Goal: Task Accomplishment & Management: Use online tool/utility

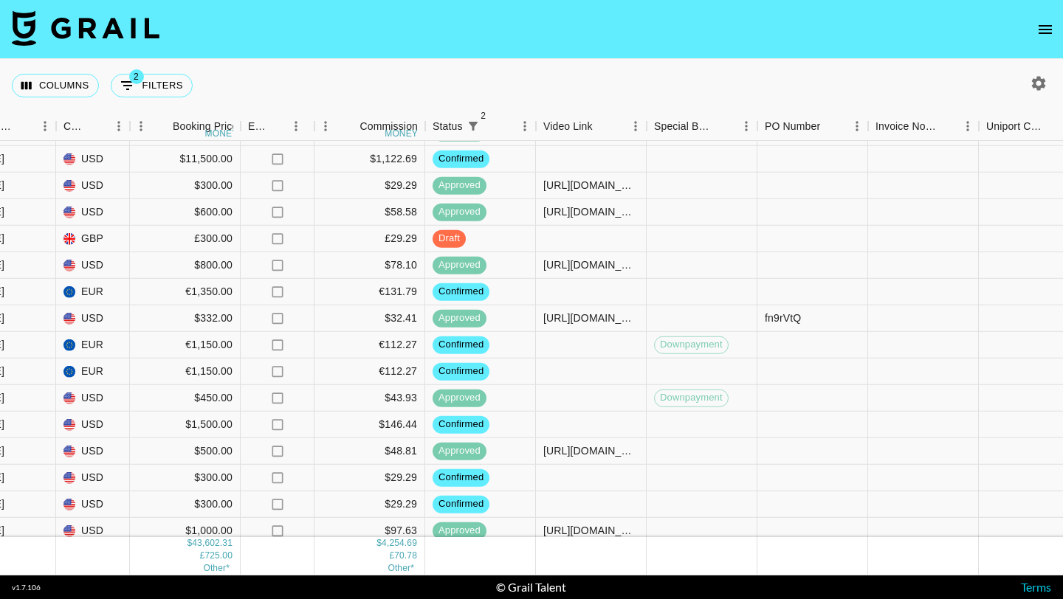
scroll to position [1332, 1062]
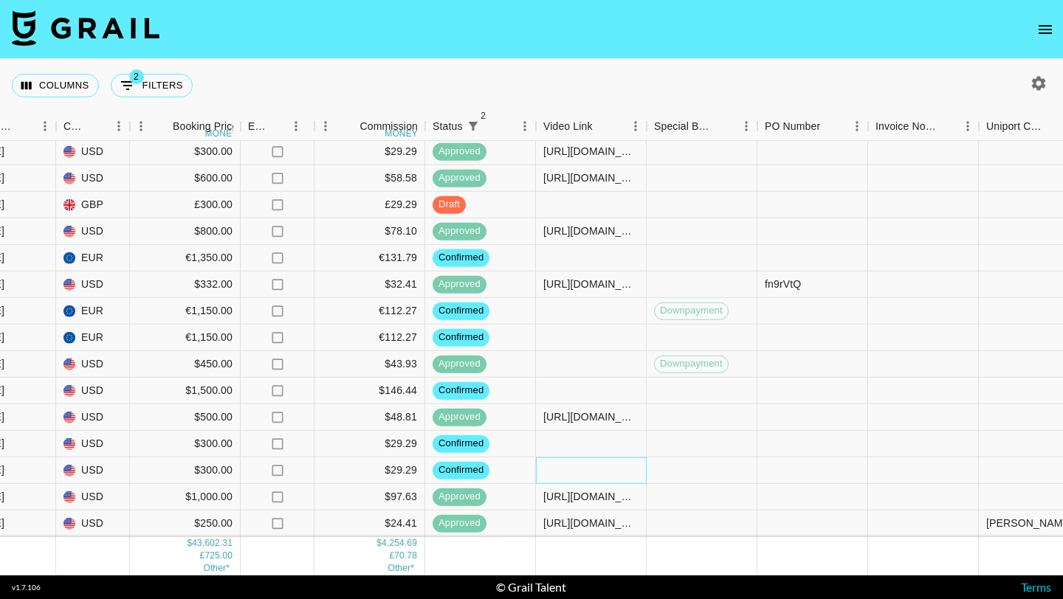
click at [576, 475] on div at bounding box center [591, 471] width 111 height 27
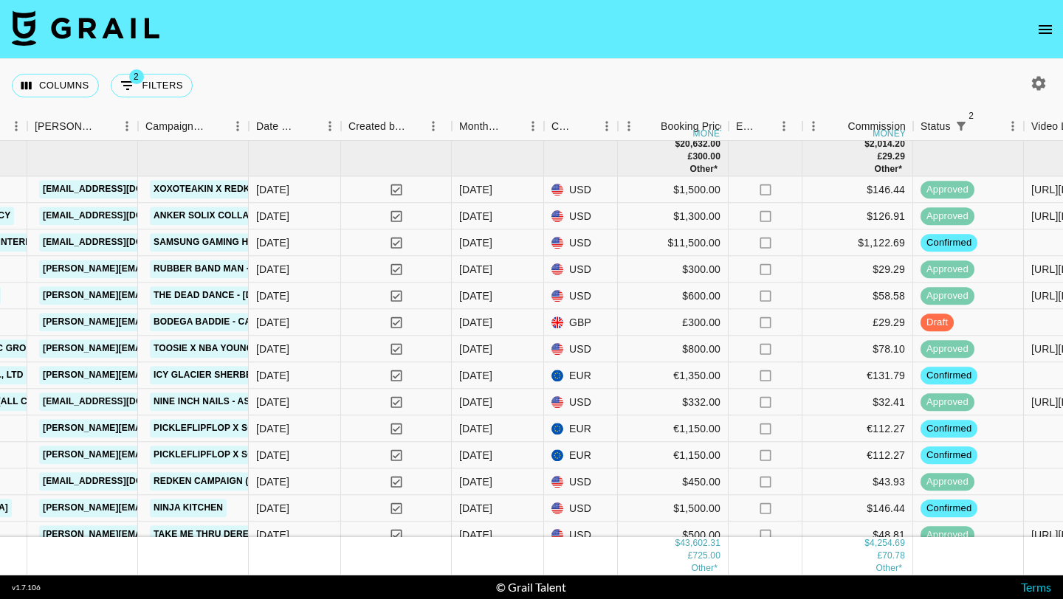
scroll to position [1227, 574]
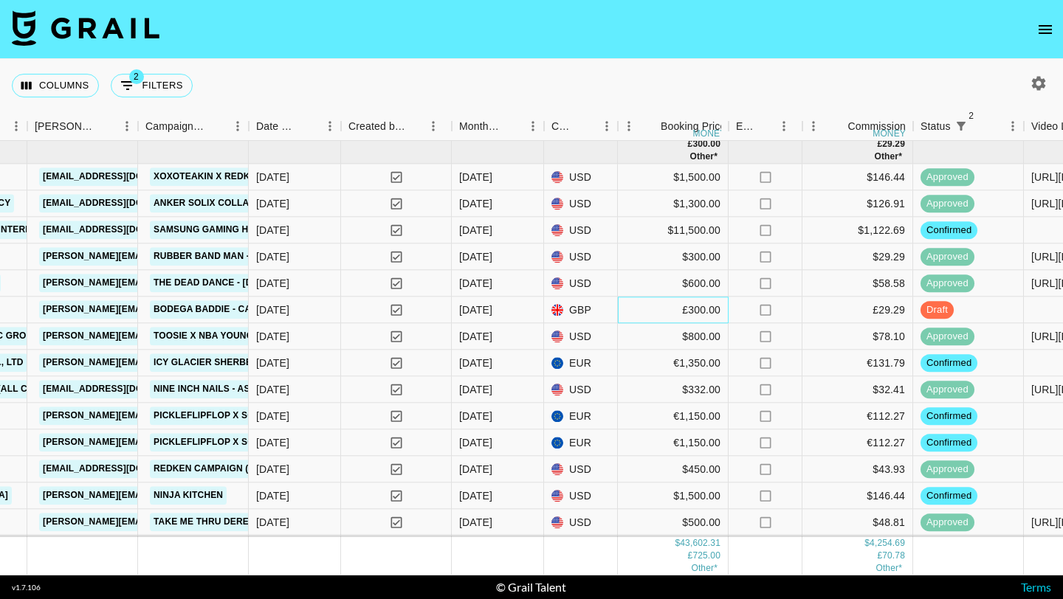
click at [642, 301] on div "£300.00" at bounding box center [673, 310] width 111 height 27
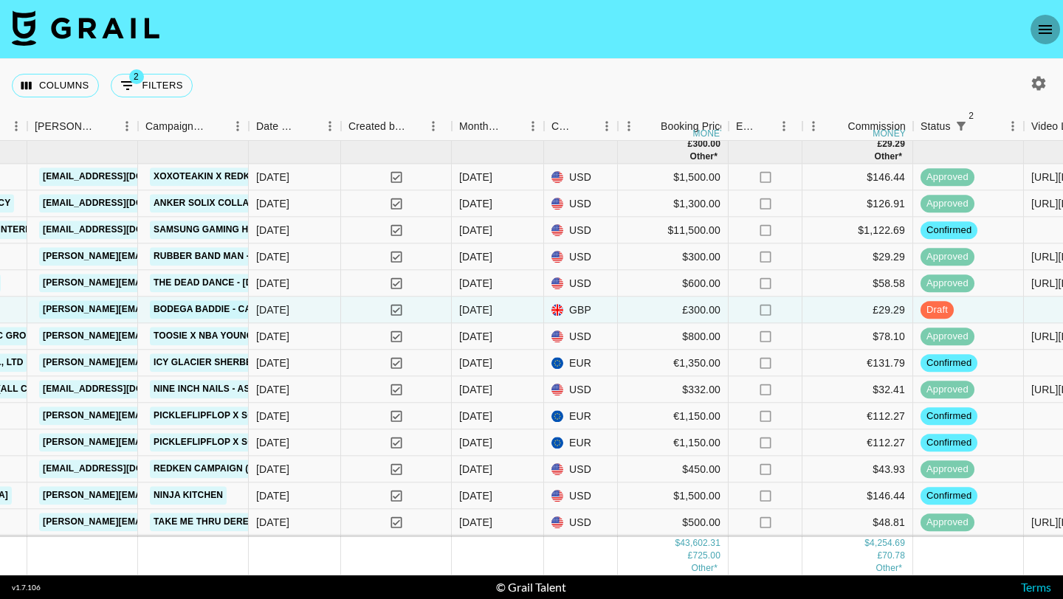
click at [1054, 31] on button "open drawer" at bounding box center [1045, 30] width 30 height 30
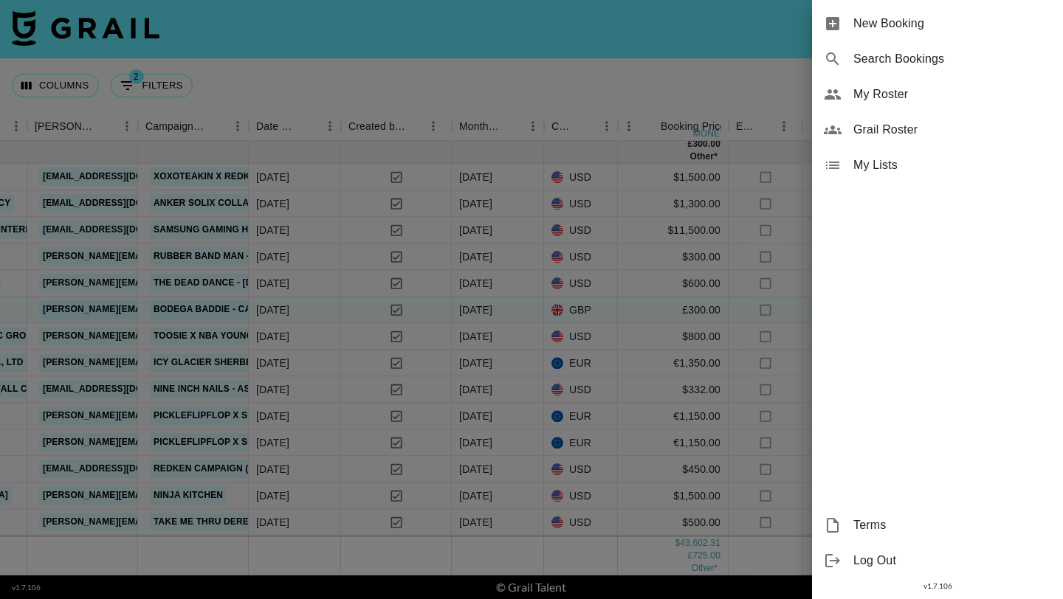
click at [874, 105] on div "My Roster" at bounding box center [937, 94] width 251 height 35
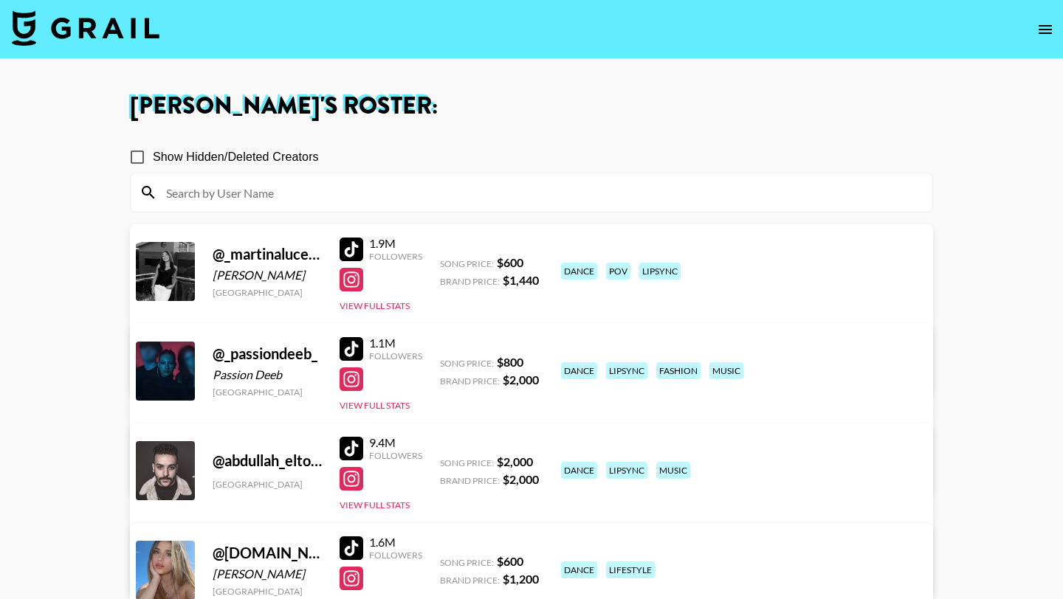
click at [331, 200] on input at bounding box center [540, 193] width 766 height 24
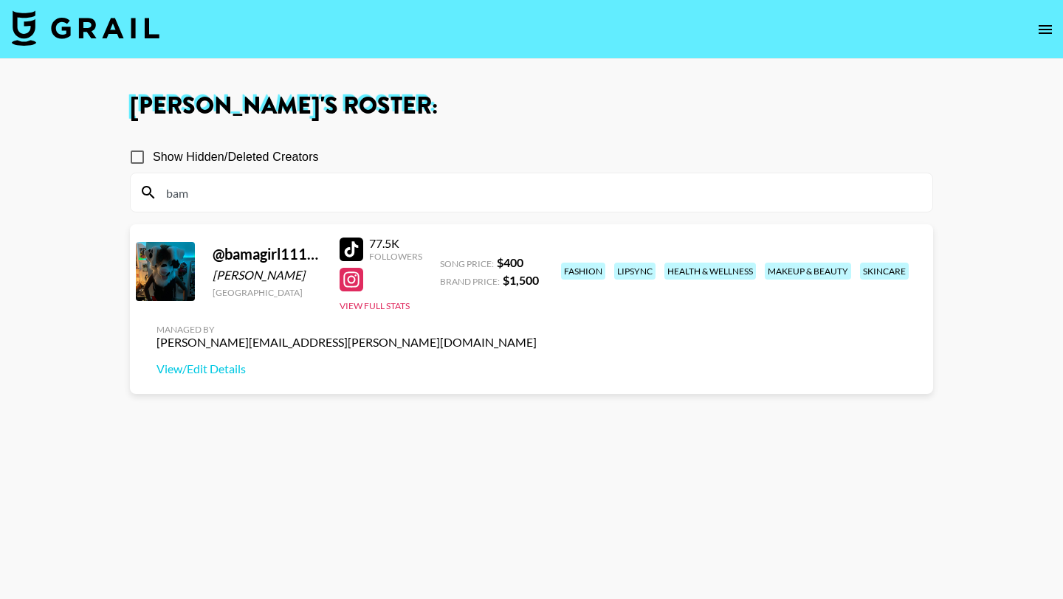
type input "bam"
click at [345, 254] on div at bounding box center [351, 250] width 24 height 24
click at [63, 32] on img at bounding box center [86, 27] width 148 height 35
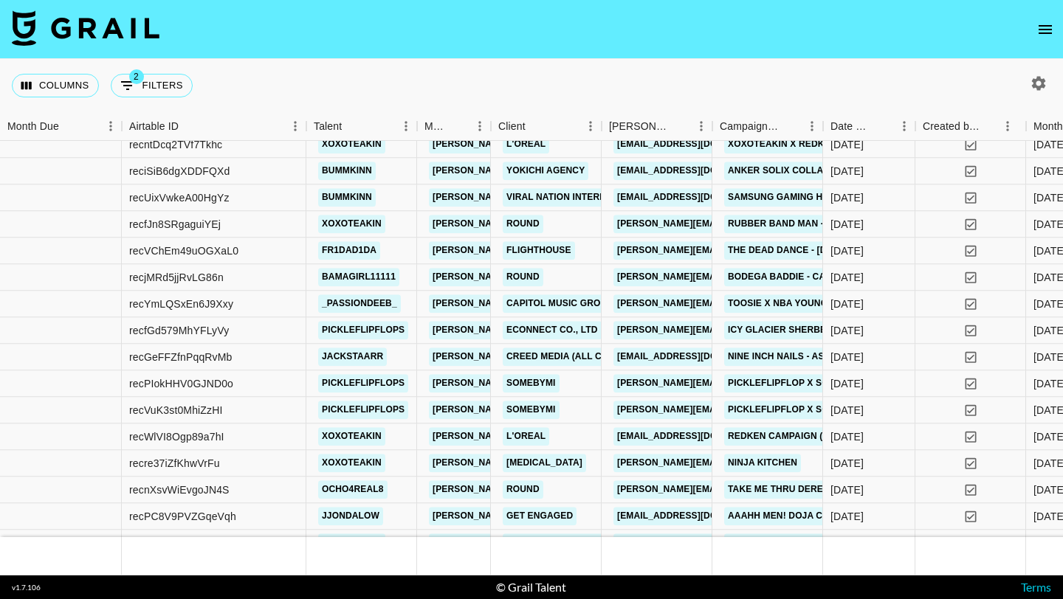
scroll to position [1255, 0]
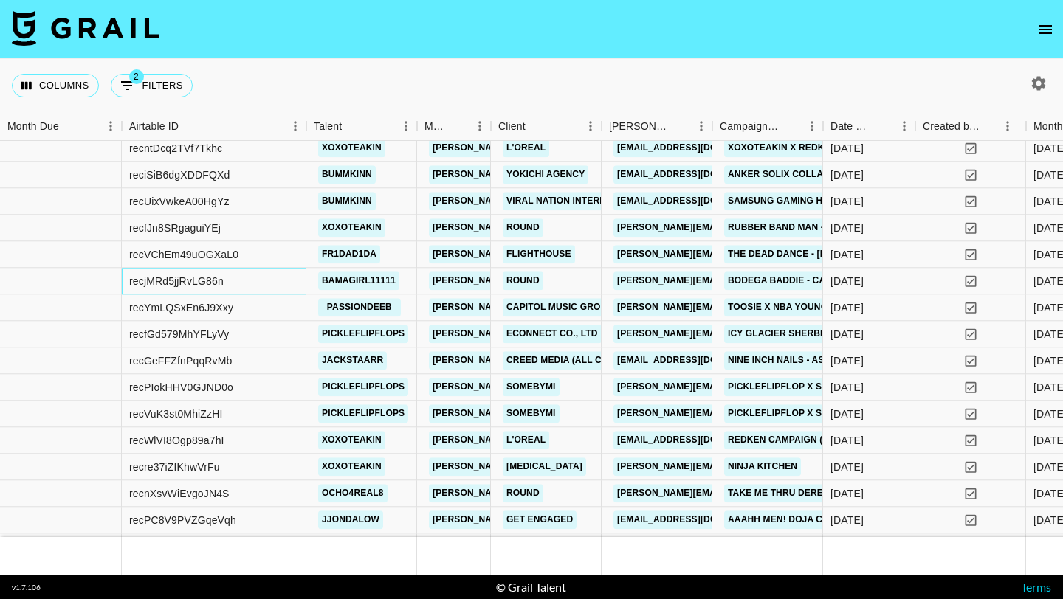
click at [277, 286] on div "recjMRd5jjRvLG86n" at bounding box center [214, 282] width 184 height 27
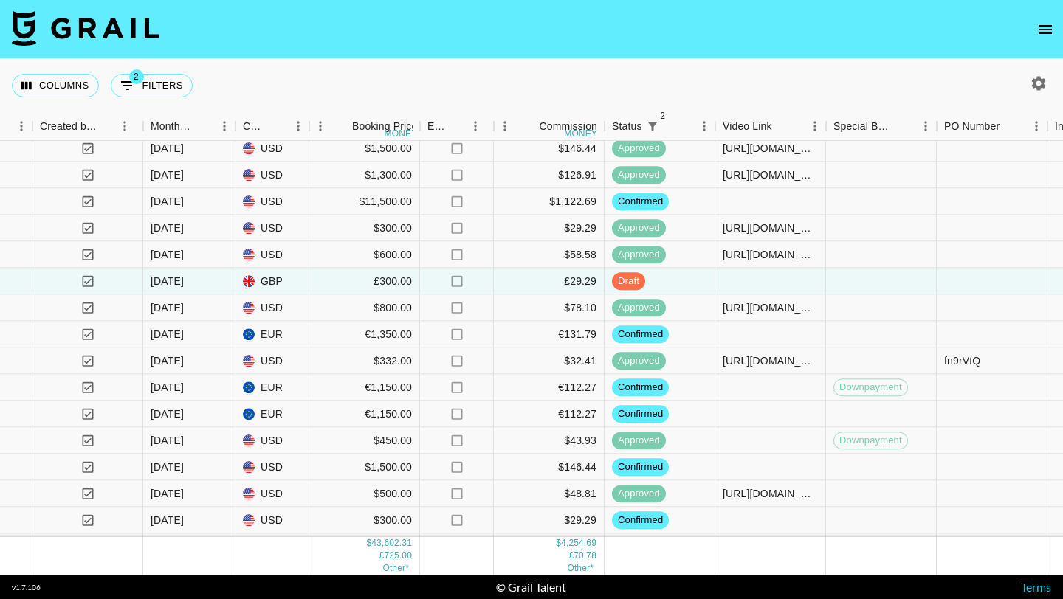
scroll to position [1255, 931]
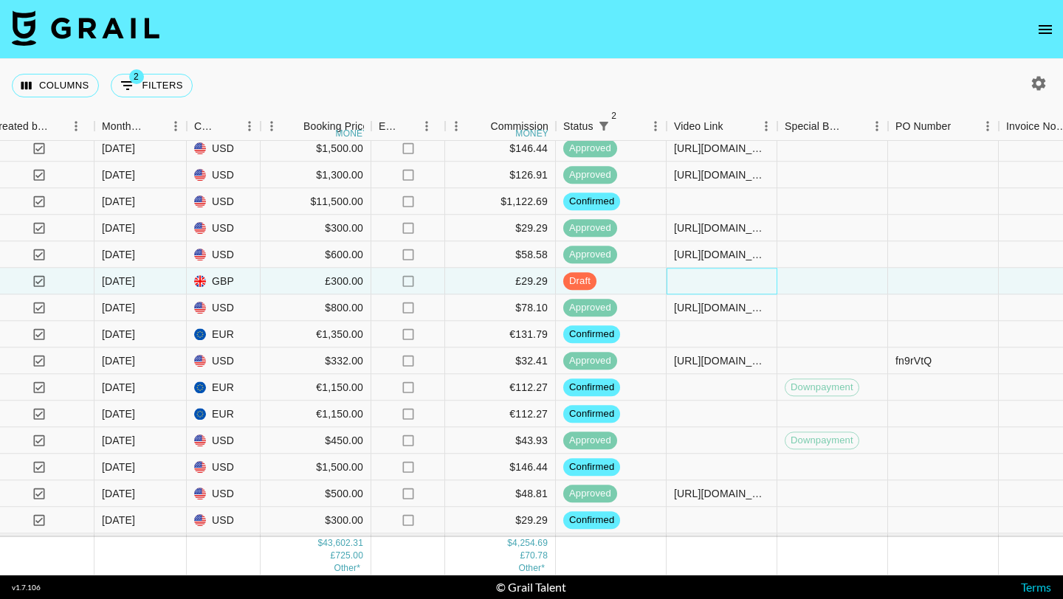
click at [692, 285] on div at bounding box center [721, 282] width 111 height 27
type input "[URL][DOMAIN_NAME]"
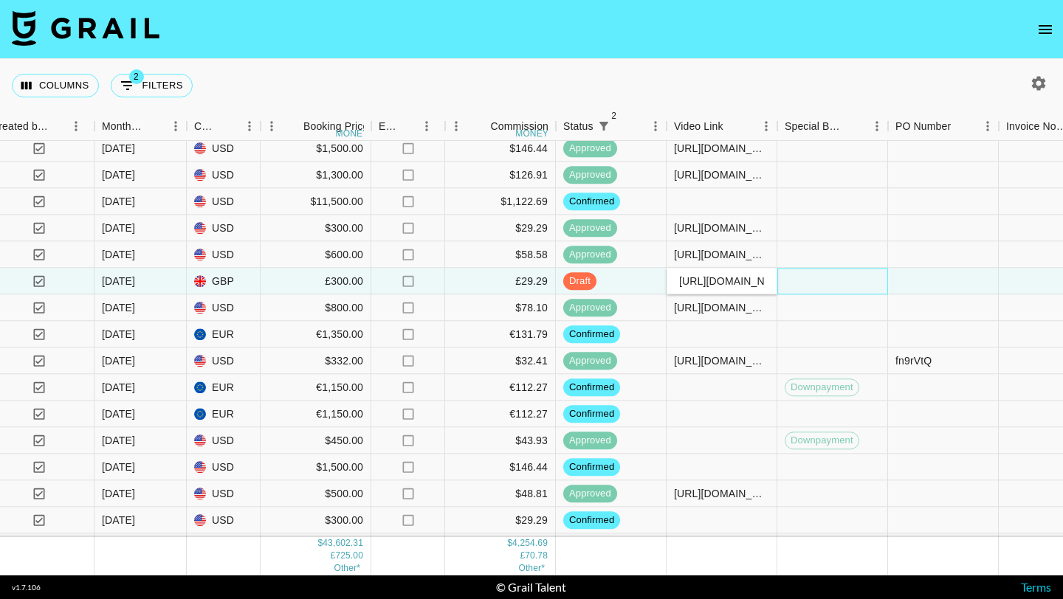
click at [801, 282] on div at bounding box center [832, 282] width 111 height 27
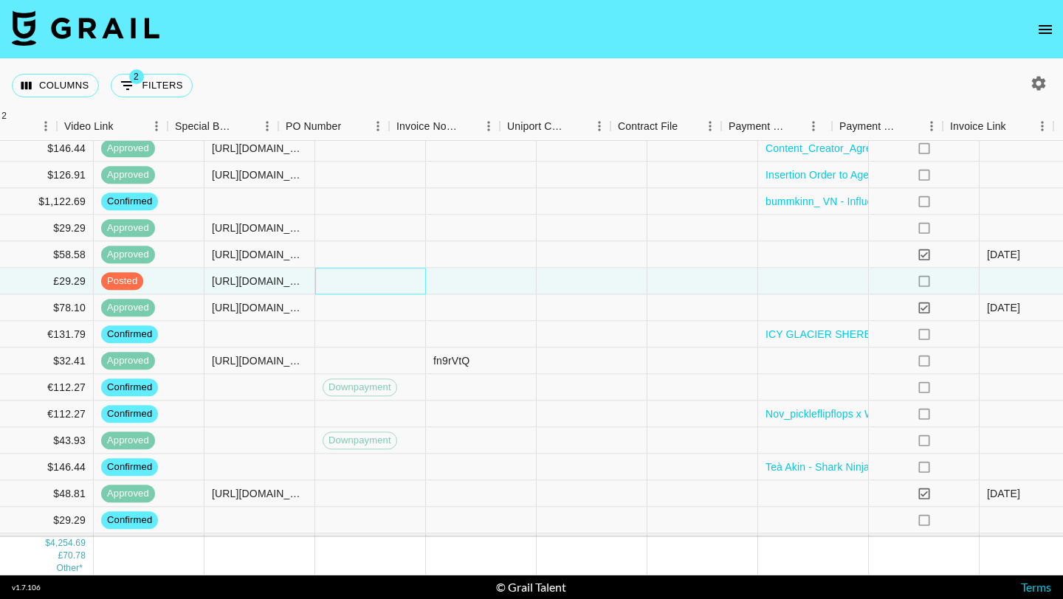
scroll to position [1255, 1590]
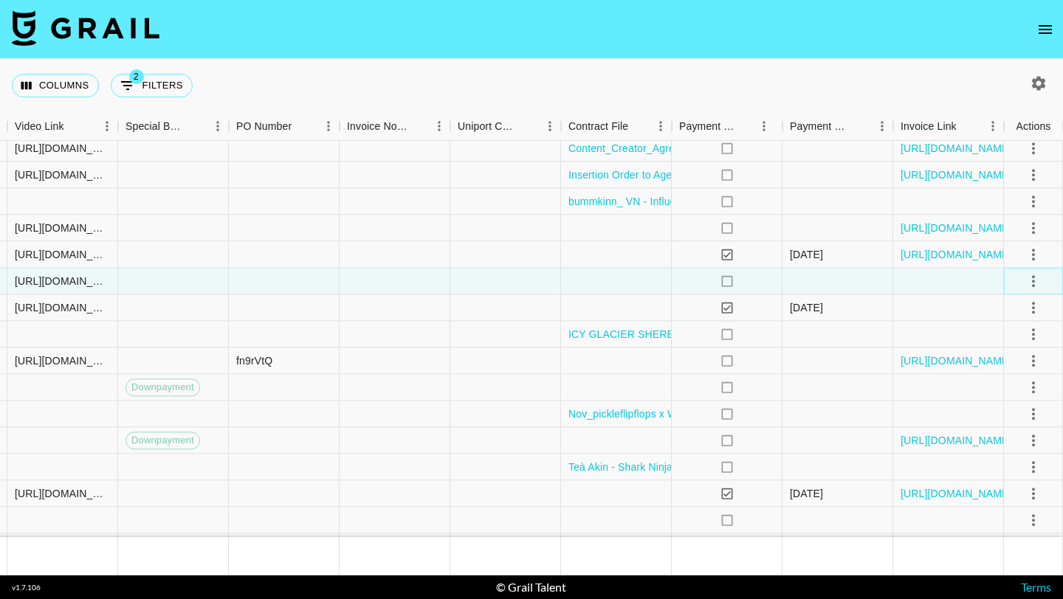
click at [1032, 286] on icon "select merge strategy" at bounding box center [1033, 281] width 3 height 12
click at [1019, 419] on div "Approve" at bounding box center [1001, 419] width 45 height 18
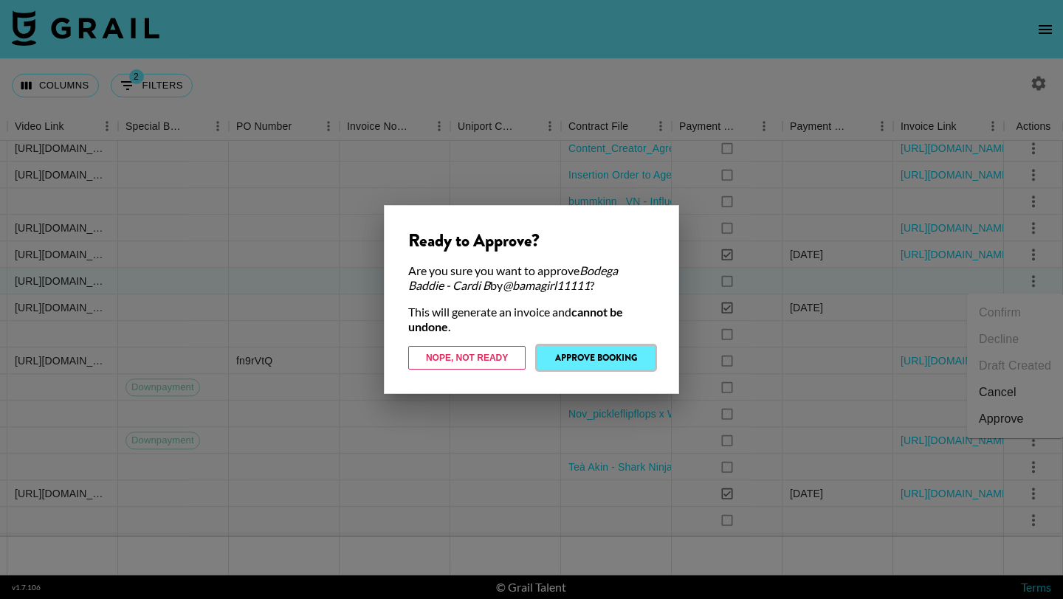
click at [609, 362] on button "Approve Booking" at bounding box center [595, 358] width 117 height 24
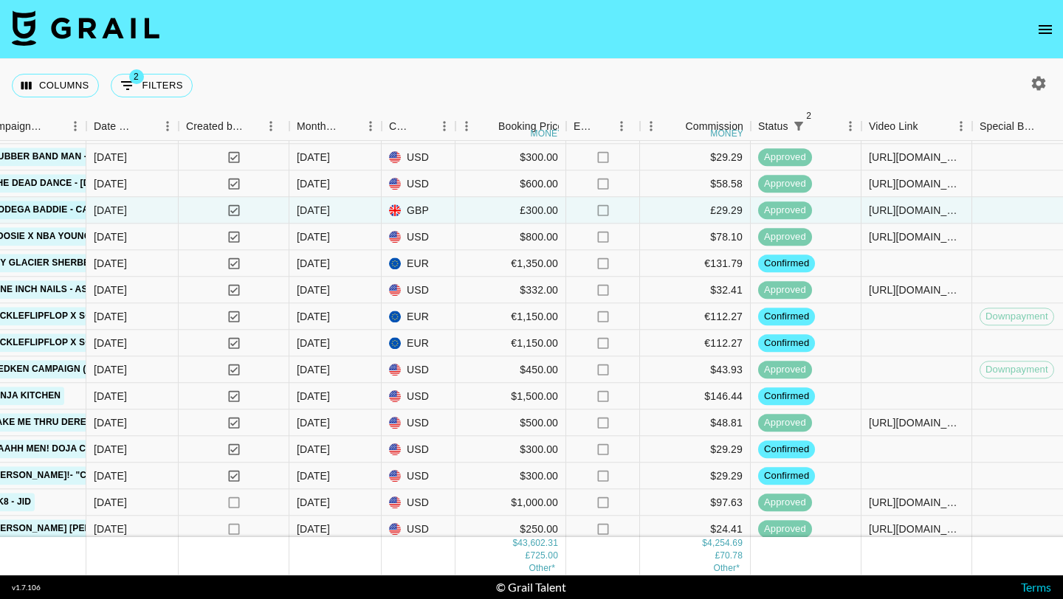
scroll to position [1332, 736]
